Goal: Information Seeking & Learning: Learn about a topic

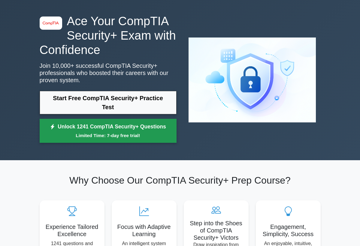
scroll to position [18, 0]
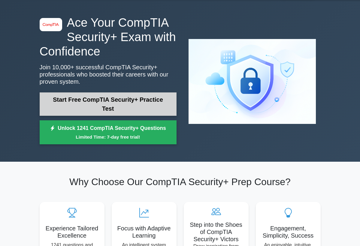
click at [139, 104] on link "Start Free CompTIA Security+ Practice Test" at bounding box center [108, 103] width 137 height 23
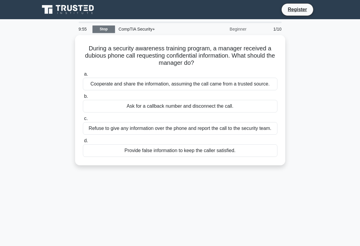
click at [109, 27] on link "Stop" at bounding box center [103, 30] width 23 height 8
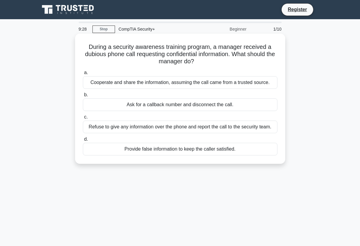
click at [197, 129] on div "Refuse to give any information over the phone and report the call to the securi…" at bounding box center [180, 127] width 195 height 13
click at [83, 119] on input "c. Refuse to give any information over the phone and report the call to the sec…" at bounding box center [83, 117] width 0 height 4
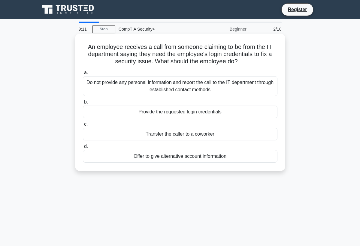
click at [187, 85] on div "Do not provide any personal information and report the call to the IT departmen…" at bounding box center [180, 86] width 195 height 20
click at [83, 75] on input "a. Do not provide any personal information and report the call to the IT depart…" at bounding box center [83, 73] width 0 height 4
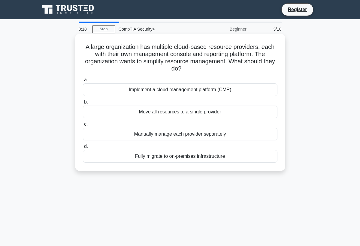
click at [165, 153] on div "Fully migrate to on-premises infrastructure" at bounding box center [180, 156] width 195 height 13
click at [83, 149] on input "d. Fully migrate to on-premises infrastructure" at bounding box center [83, 147] width 0 height 4
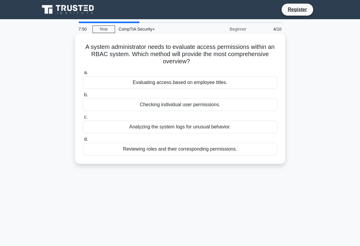
click at [161, 152] on div "Reviewing roles and their corresponding permissions." at bounding box center [180, 149] width 195 height 13
click at [83, 141] on input "d. Reviewing roles and their corresponding permissions." at bounding box center [83, 139] width 0 height 4
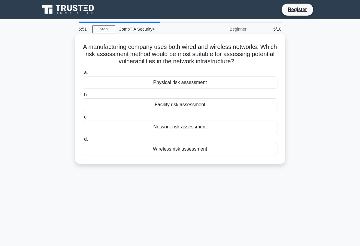
click at [222, 106] on div "Facility risk assessment" at bounding box center [180, 104] width 195 height 13
click at [83, 97] on input "b. Facility risk assessment" at bounding box center [83, 95] width 0 height 4
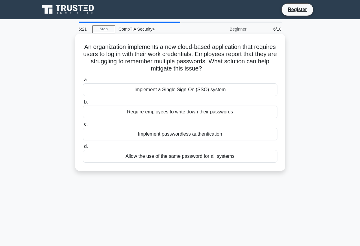
click at [176, 91] on div "Implement a Single Sign-On (SSO) system" at bounding box center [180, 89] width 195 height 13
click at [83, 82] on input "a. Implement a Single Sign-On (SSO) system" at bounding box center [83, 80] width 0 height 4
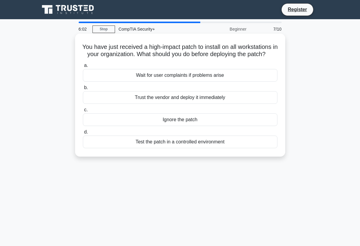
click at [169, 142] on div "Test the patch in a controlled environment" at bounding box center [180, 142] width 195 height 13
click at [83, 134] on input "d. Test the patch in a controlled environment" at bounding box center [83, 132] width 0 height 4
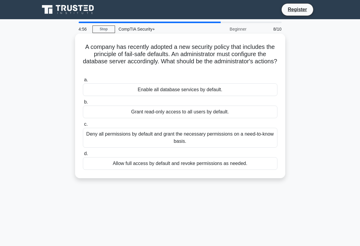
click at [162, 141] on div "Deny all permissions by default and grant the necessary permissions on a need-t…" at bounding box center [180, 138] width 195 height 20
click at [83, 126] on input "c. Deny all permissions by default and grant the necessary permissions on a nee…" at bounding box center [83, 124] width 0 height 4
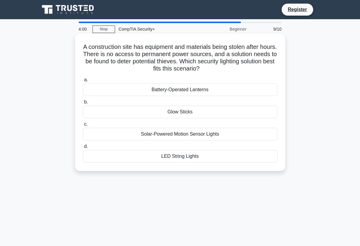
click at [199, 92] on div "Battery-Operated Lanterns" at bounding box center [180, 89] width 195 height 13
click at [83, 82] on input "a. Battery-Operated Lanterns" at bounding box center [83, 80] width 0 height 4
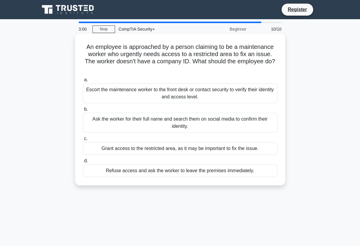
click at [218, 94] on div "Escort the maintenance worker to the front desk or contact security to verify t…" at bounding box center [180, 93] width 195 height 20
click at [83, 82] on input "a. Escort the maintenance worker to the front desk or contact security to verif…" at bounding box center [83, 80] width 0 height 4
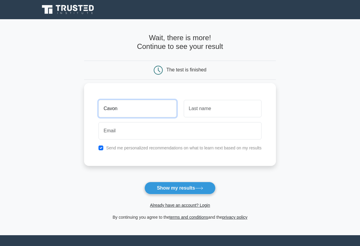
type input "Cavon"
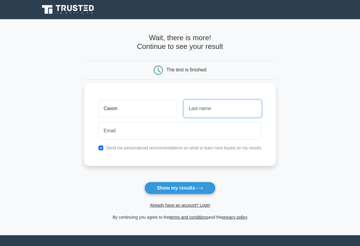
click at [208, 112] on input "text" at bounding box center [223, 108] width 78 height 17
type input "[PERSON_NAME]"
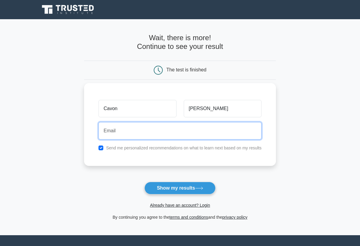
click at [139, 131] on input "email" at bounding box center [179, 130] width 163 height 17
type input "[EMAIL_ADDRESS][DOMAIN_NAME]"
click at [180, 188] on button "Show my results" at bounding box center [179, 188] width 71 height 13
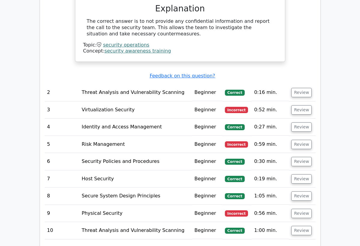
scroll to position [713, 0]
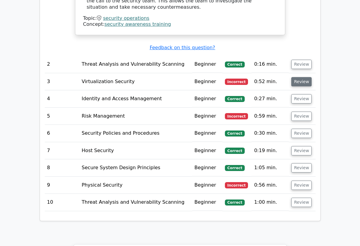
click at [298, 77] on button "Review" at bounding box center [301, 81] width 20 height 9
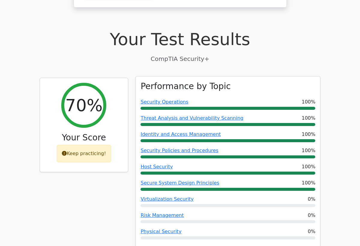
scroll to position [160, 0]
